Goal: Transaction & Acquisition: Purchase product/service

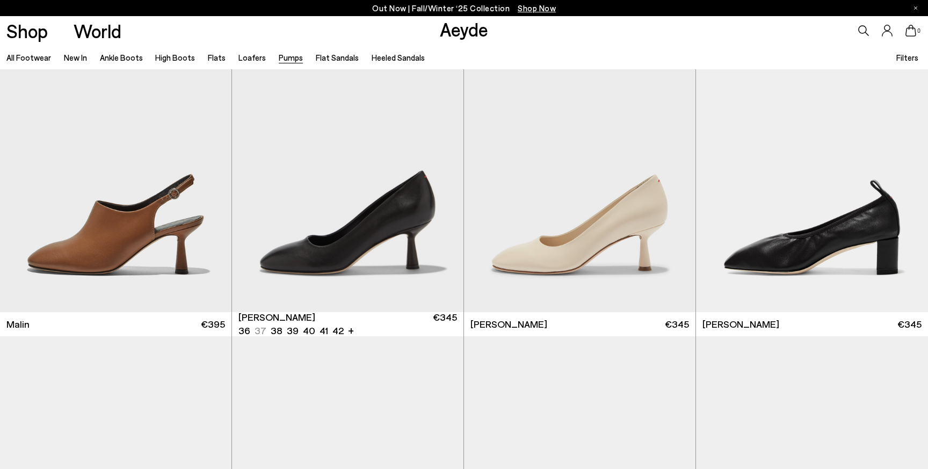
scroll to position [2255, 0]
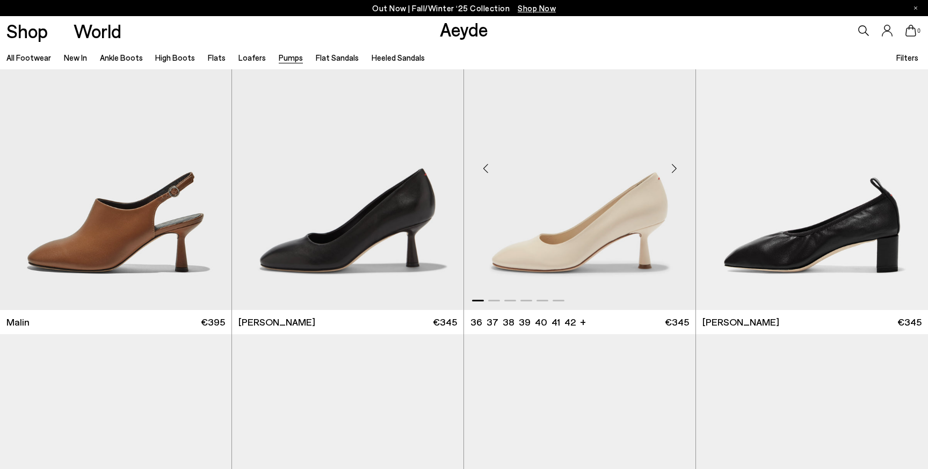
click at [673, 165] on div "Next slide" at bounding box center [674, 168] width 32 height 32
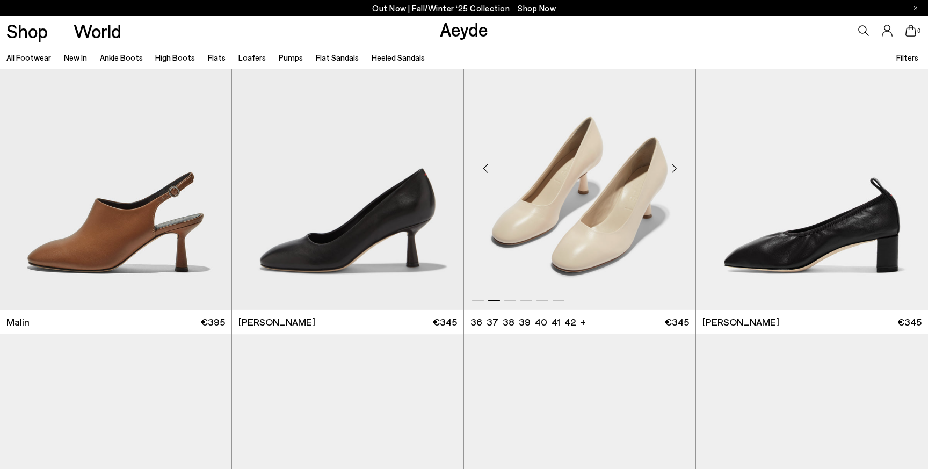
click at [673, 165] on div "Next slide" at bounding box center [674, 168] width 32 height 32
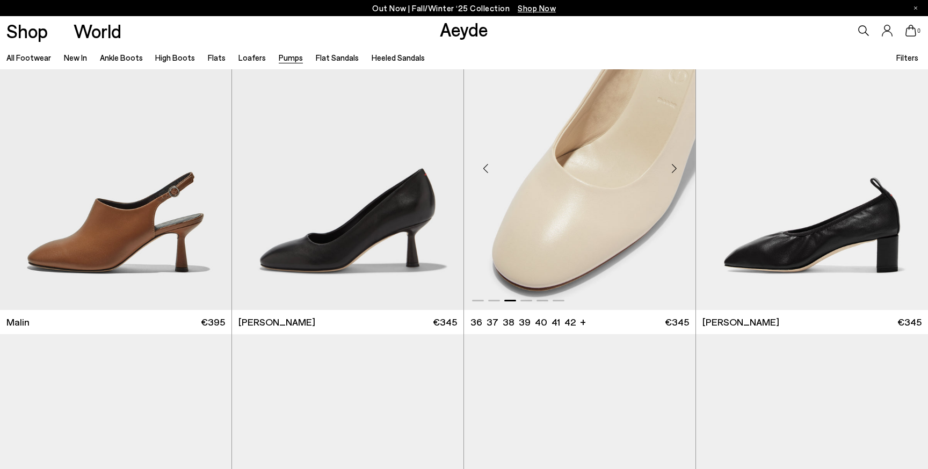
click at [673, 165] on div "Next slide" at bounding box center [674, 168] width 32 height 32
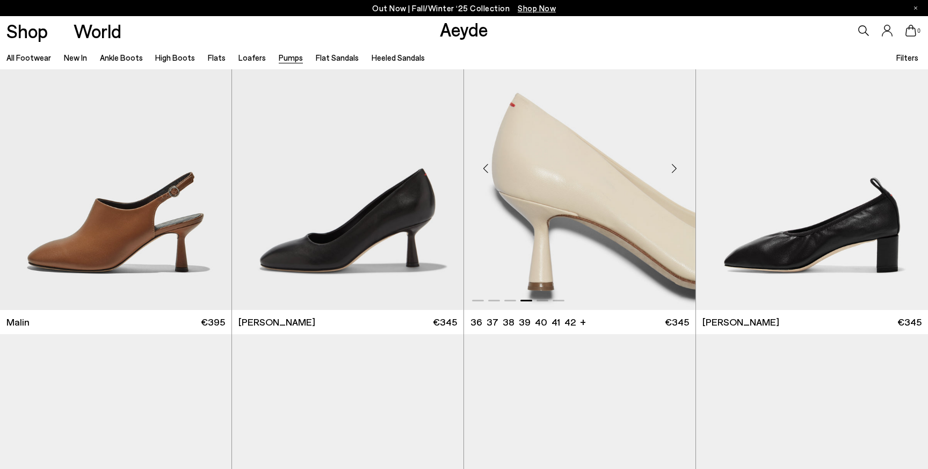
click at [673, 165] on div "Next slide" at bounding box center [674, 168] width 32 height 32
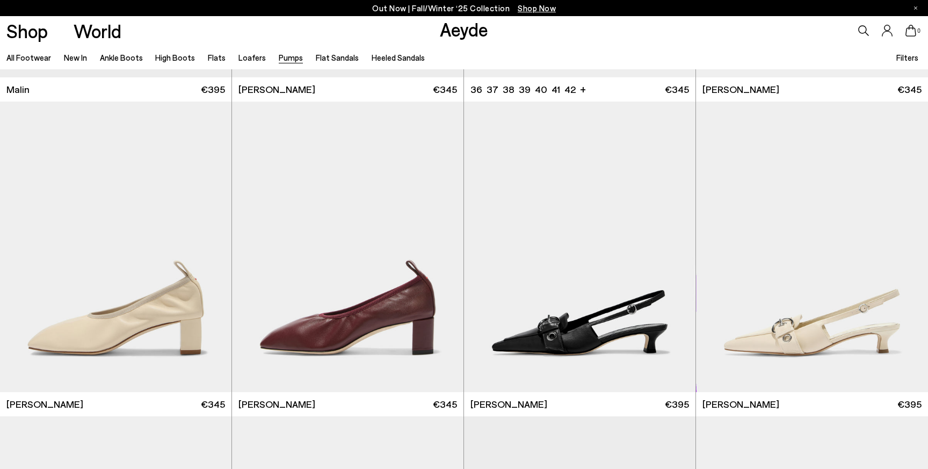
scroll to position [2632, 0]
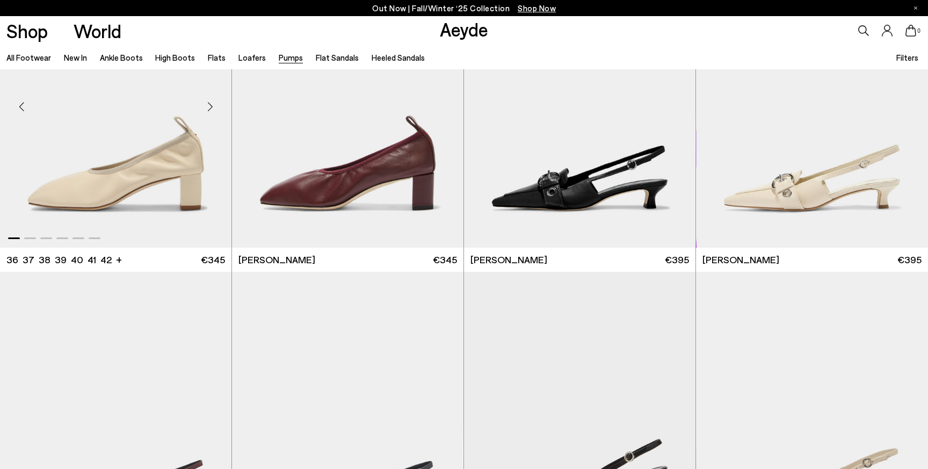
click at [209, 106] on div "Next slide" at bounding box center [210, 107] width 32 height 32
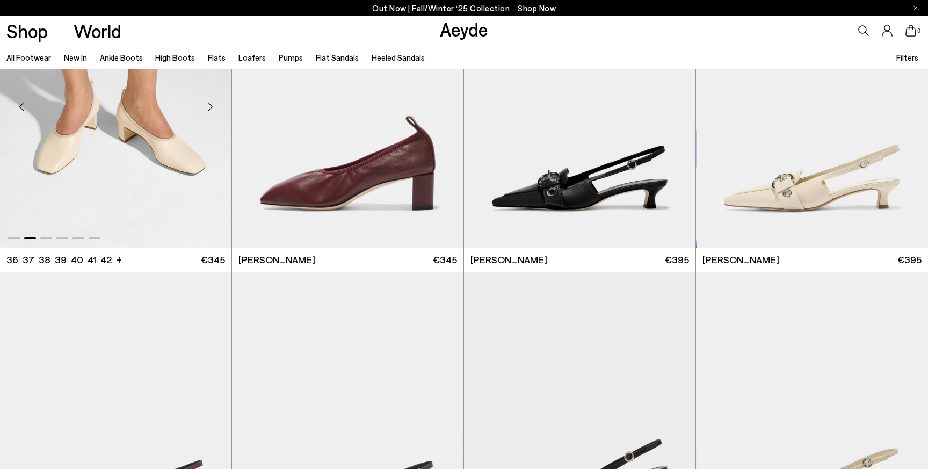
click at [209, 106] on div "Next slide" at bounding box center [210, 107] width 32 height 32
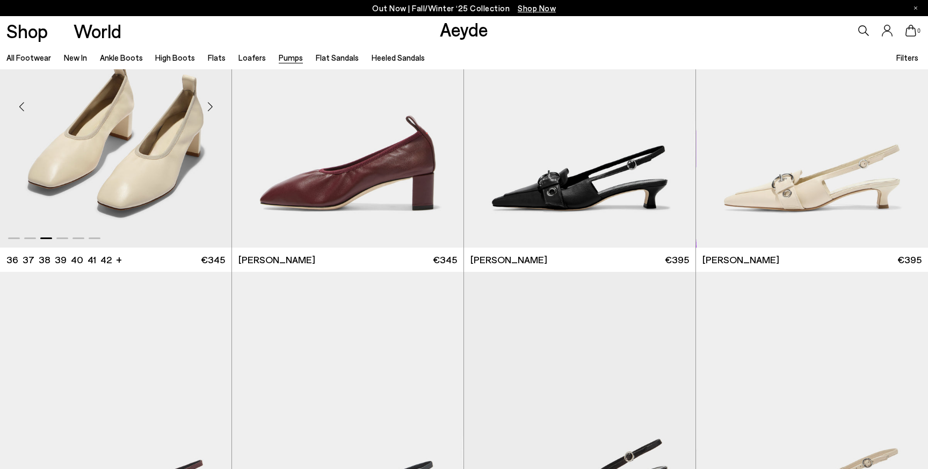
click at [209, 106] on div "Next slide" at bounding box center [210, 107] width 32 height 32
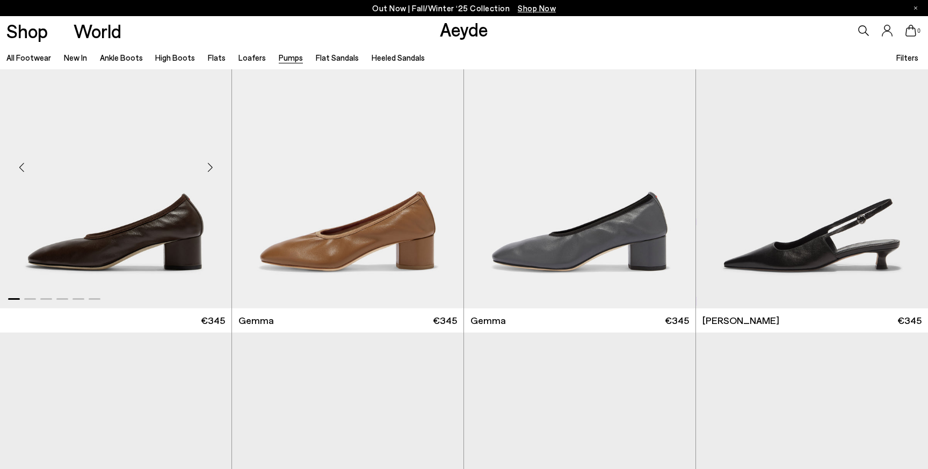
scroll to position [3510, 0]
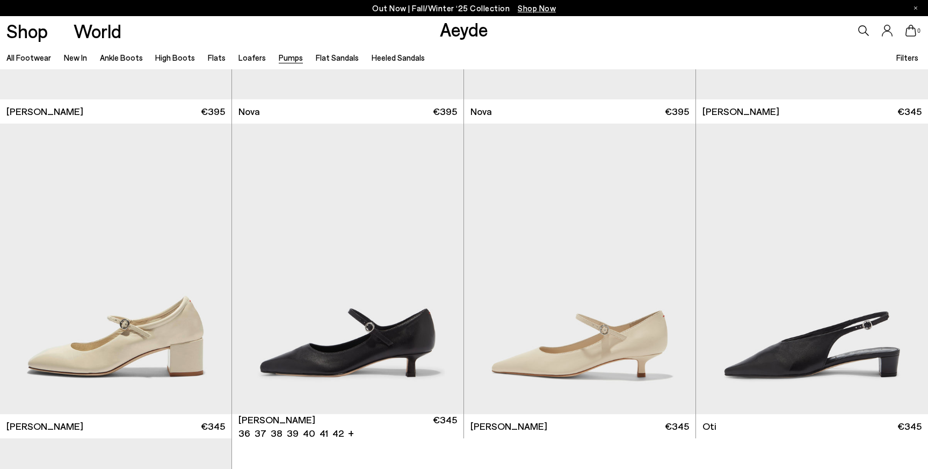
scroll to position [5351, 0]
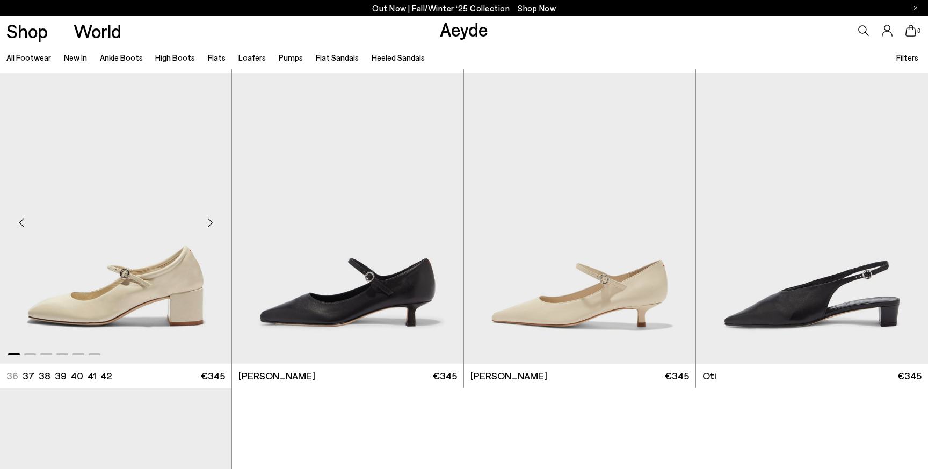
click at [130, 244] on img "1 / 6" at bounding box center [115, 218] width 231 height 291
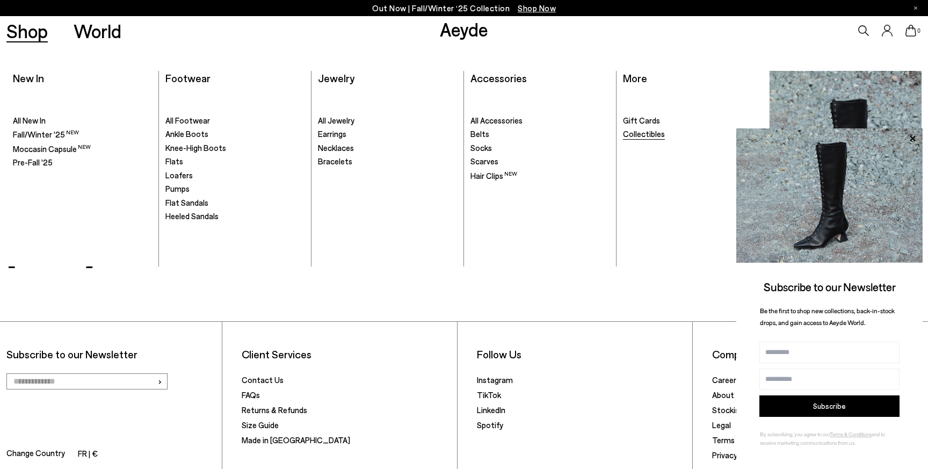
scroll to position [5968, 0]
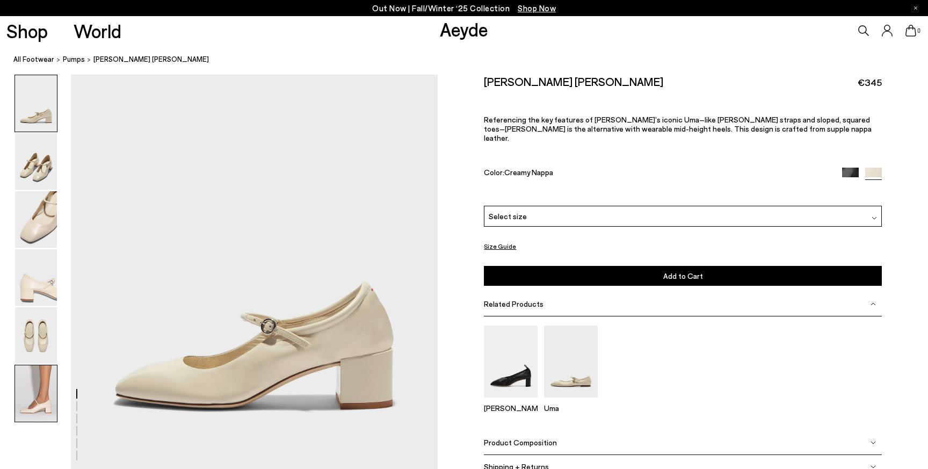
click at [38, 386] on img at bounding box center [36, 393] width 42 height 56
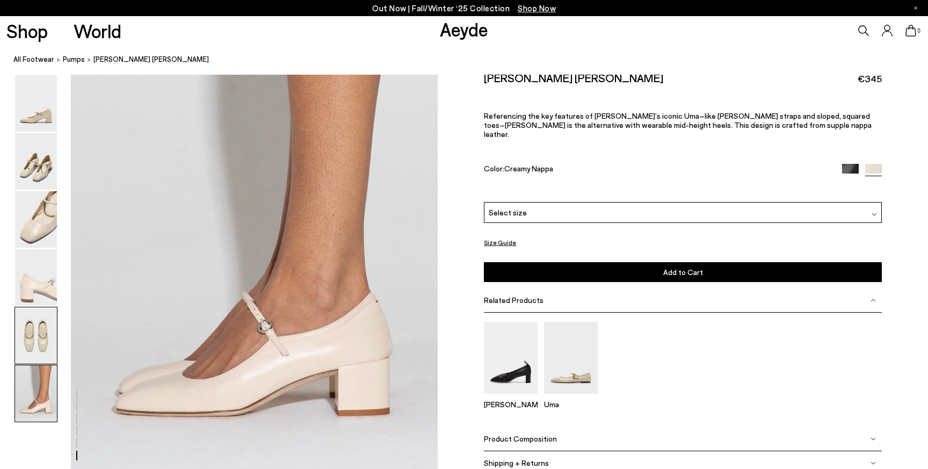
click at [50, 345] on img at bounding box center [36, 335] width 42 height 56
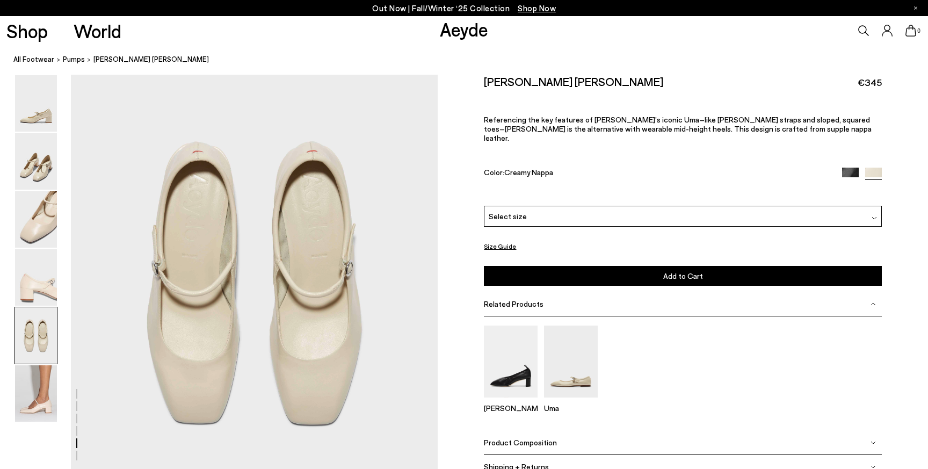
scroll to position [1912, 0]
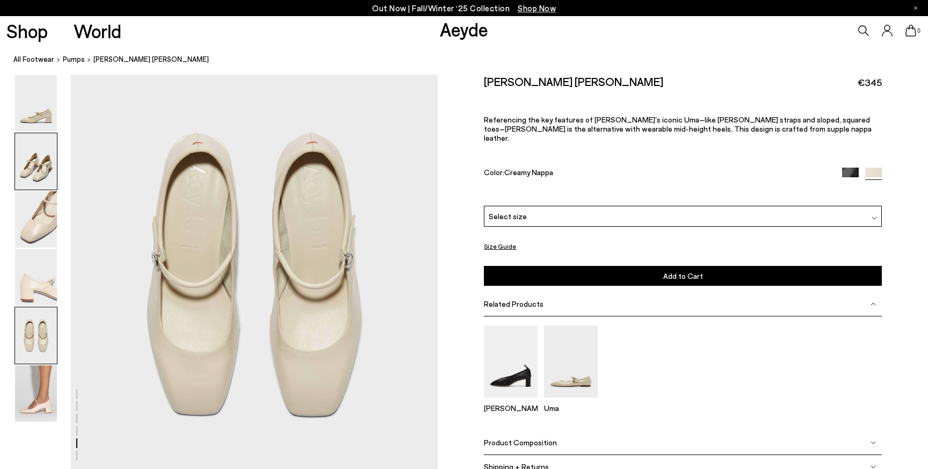
click at [47, 185] on img at bounding box center [36, 161] width 42 height 56
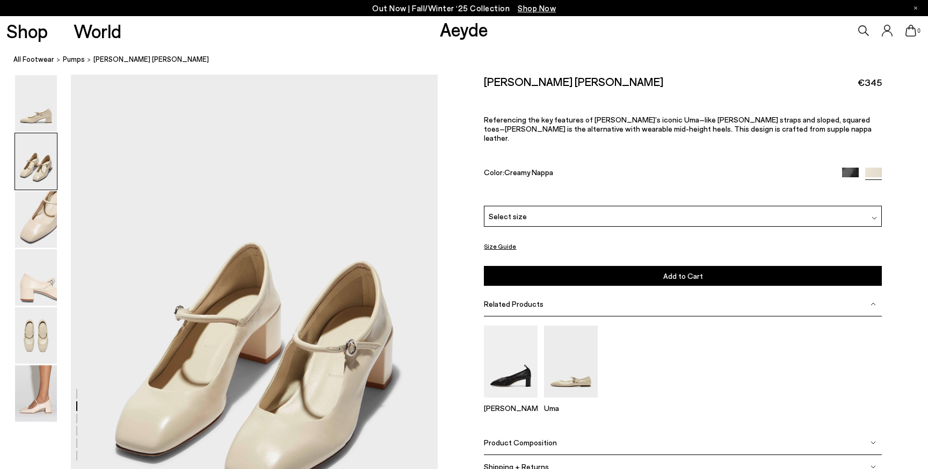
scroll to position [397, 0]
